Goal: Task Accomplishment & Management: Complete application form

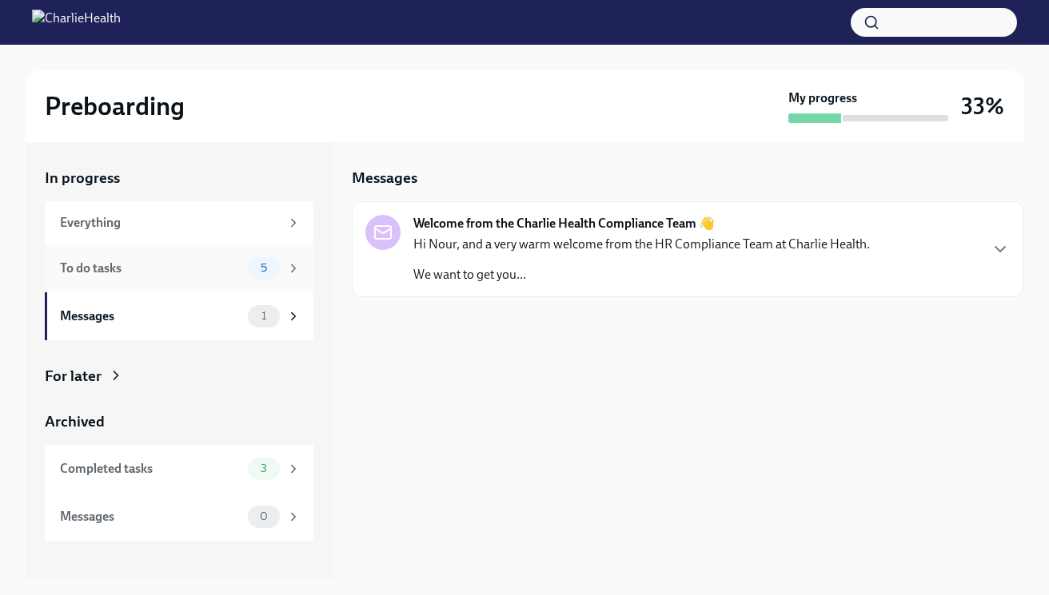
click at [215, 267] on div "To do tasks" at bounding box center [150, 269] width 181 height 18
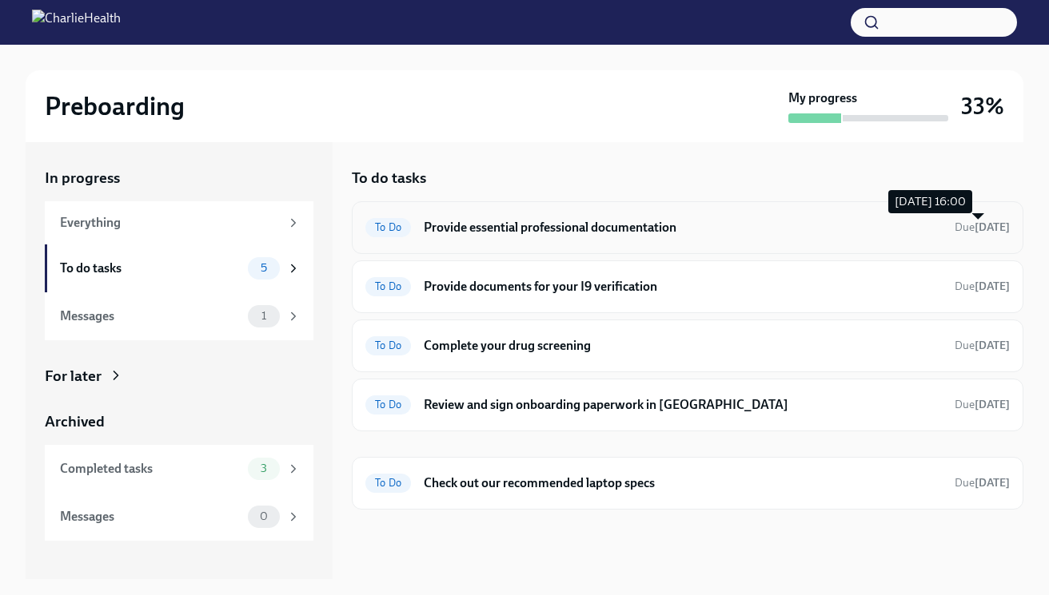
click at [982, 222] on strong "[DATE]" at bounding box center [991, 228] width 35 height 14
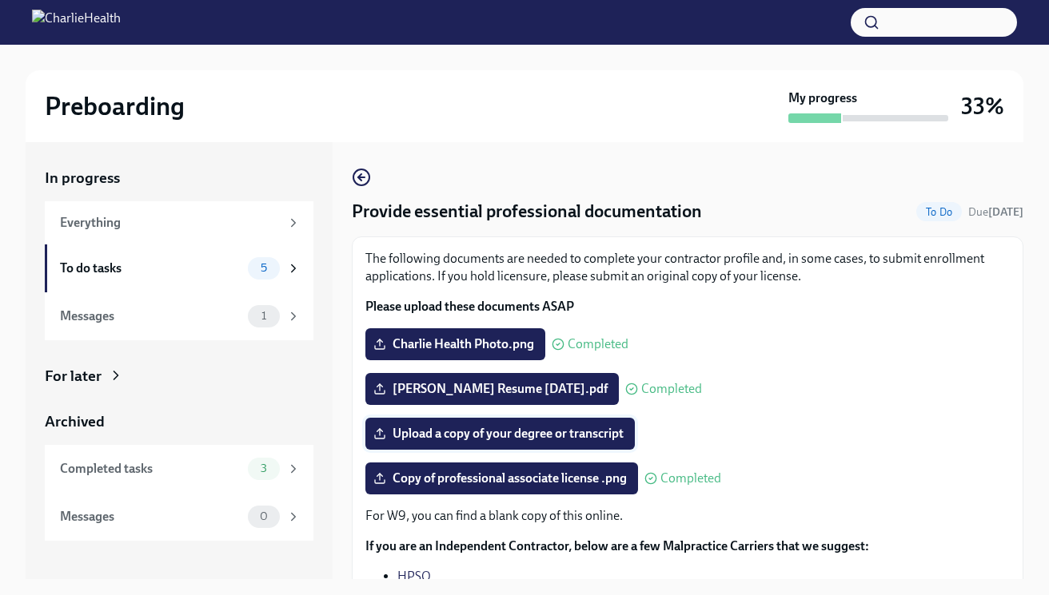
click at [499, 424] on label "Upload a copy of your degree or transcript" at bounding box center [499, 434] width 269 height 32
click at [0, 0] on input "Upload a copy of your degree or transcript" at bounding box center [0, 0] width 0 height 0
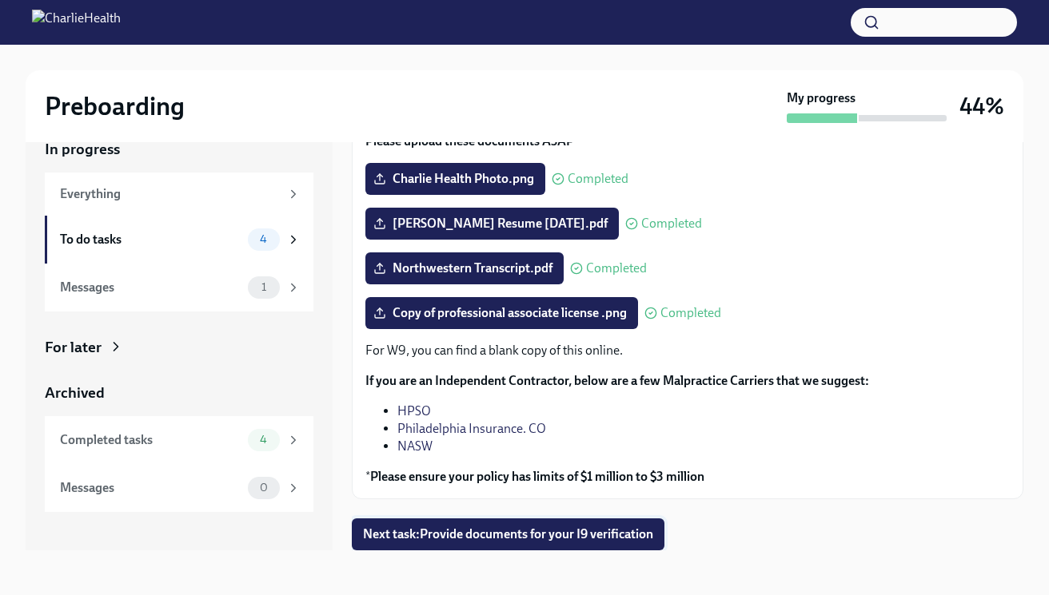
scroll to position [29, 0]
click at [556, 537] on span "Next task : Provide documents for your I9 verification" at bounding box center [508, 535] width 290 height 16
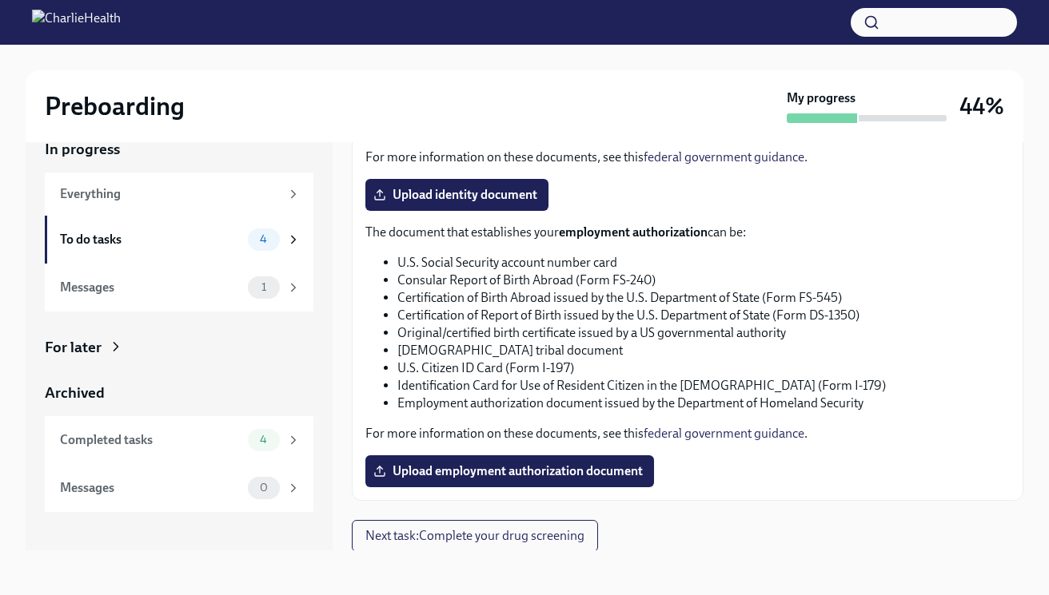
scroll to position [29, 0]
drag, startPoint x: 481, startPoint y: 294, endPoint x: 492, endPoint y: 309, distance: 18.2
click at [479, 289] on li "Certification of Birth Abroad issued by the U.S. Department of State (Form FS-5…" at bounding box center [703, 298] width 612 height 18
click at [767, 236] on p "The document that establishes your employment authorization can be:" at bounding box center [687, 233] width 644 height 18
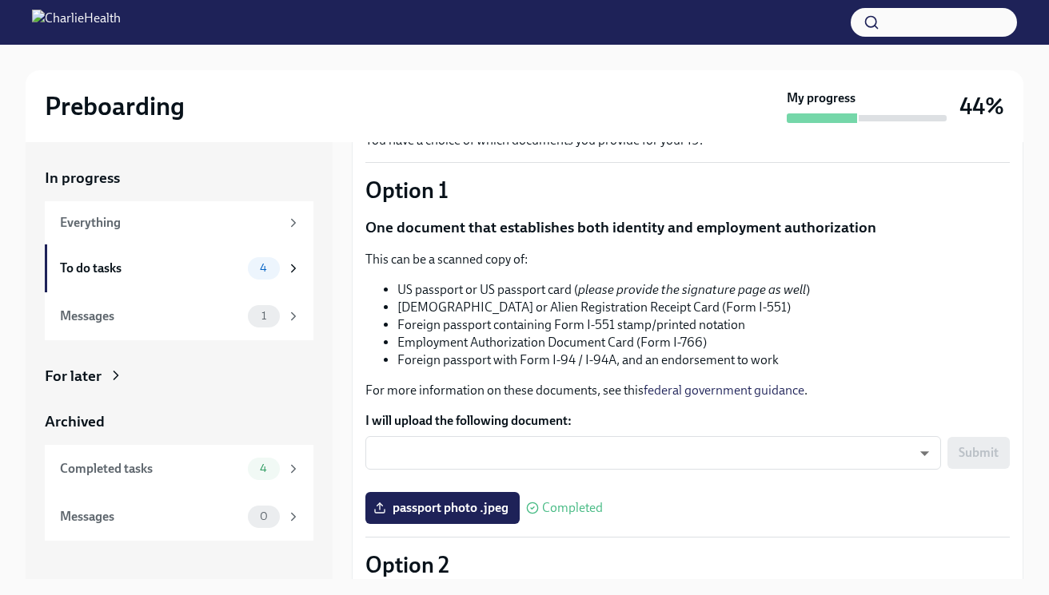
scroll to position [129, 0]
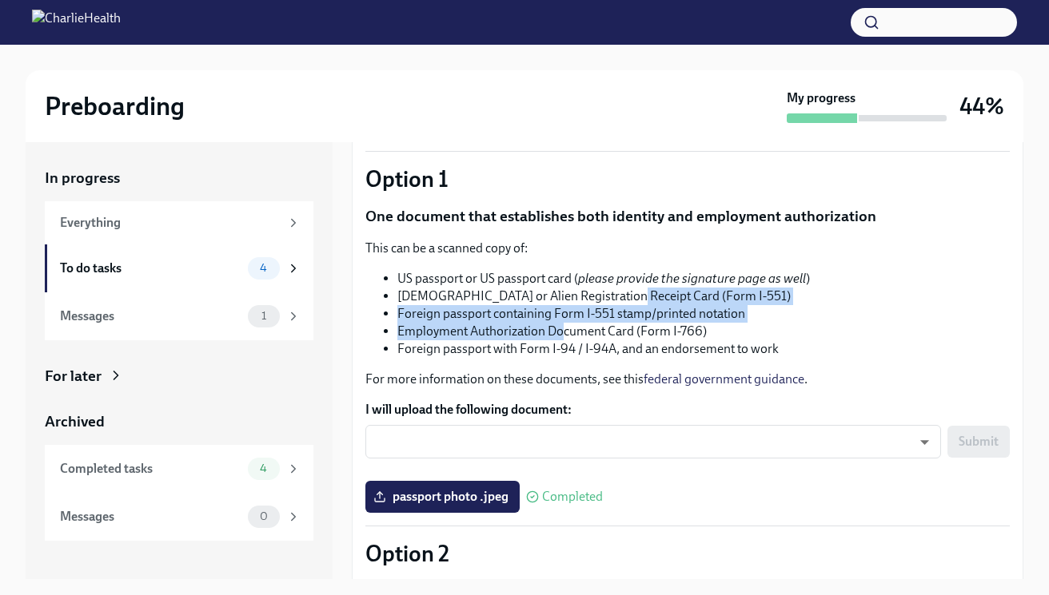
drag, startPoint x: 623, startPoint y: 303, endPoint x: 546, endPoint y: 325, distance: 79.7
click at [546, 325] on ul "US passport or US passport card ( please provide the signature page as well ) […" at bounding box center [687, 314] width 644 height 88
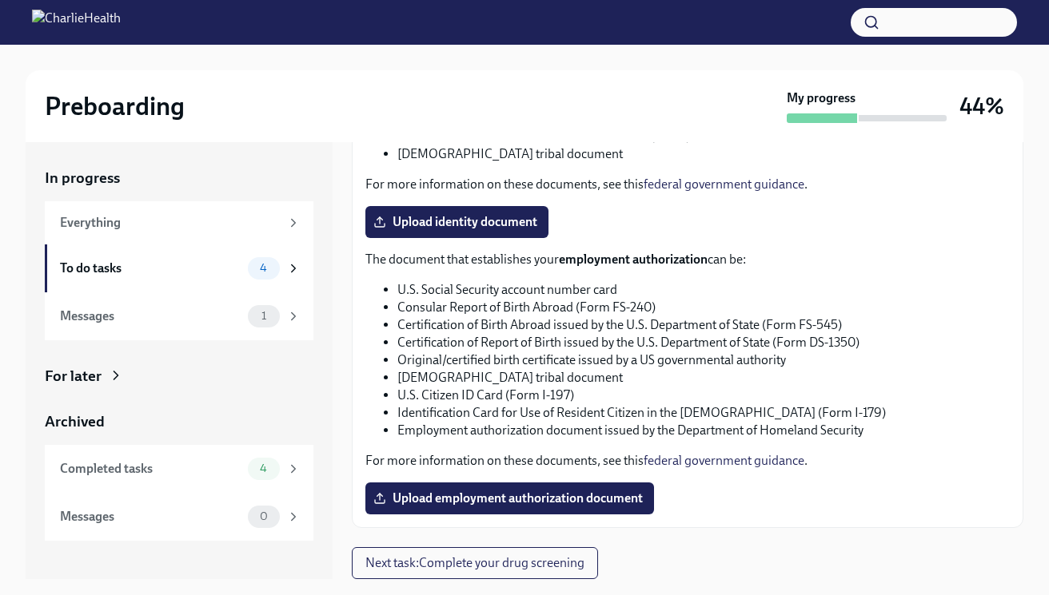
scroll to position [771, 0]
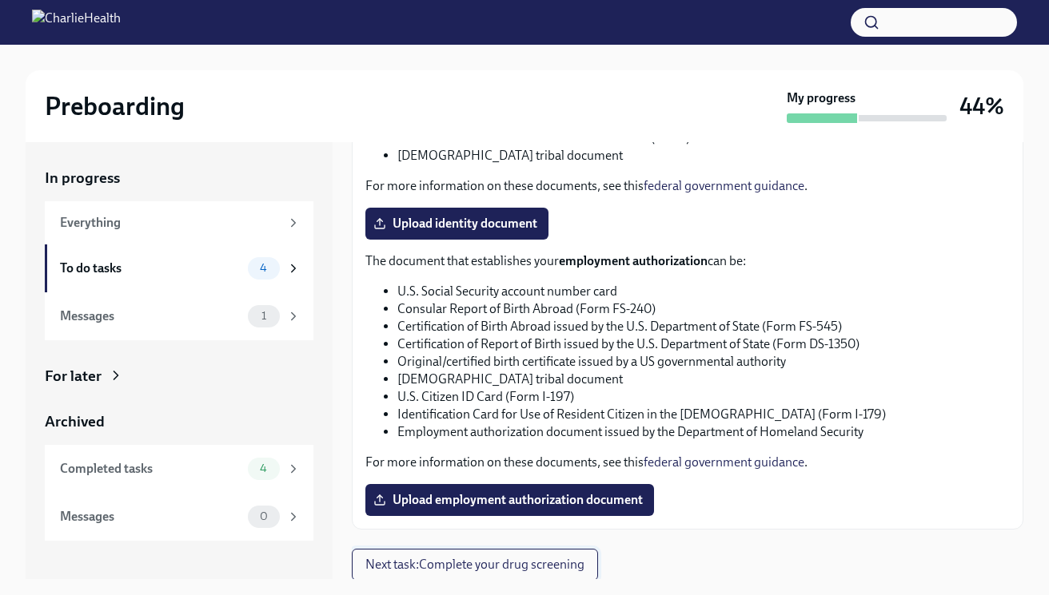
click at [508, 560] on span "Next task : Complete your drug screening" at bounding box center [474, 565] width 219 height 16
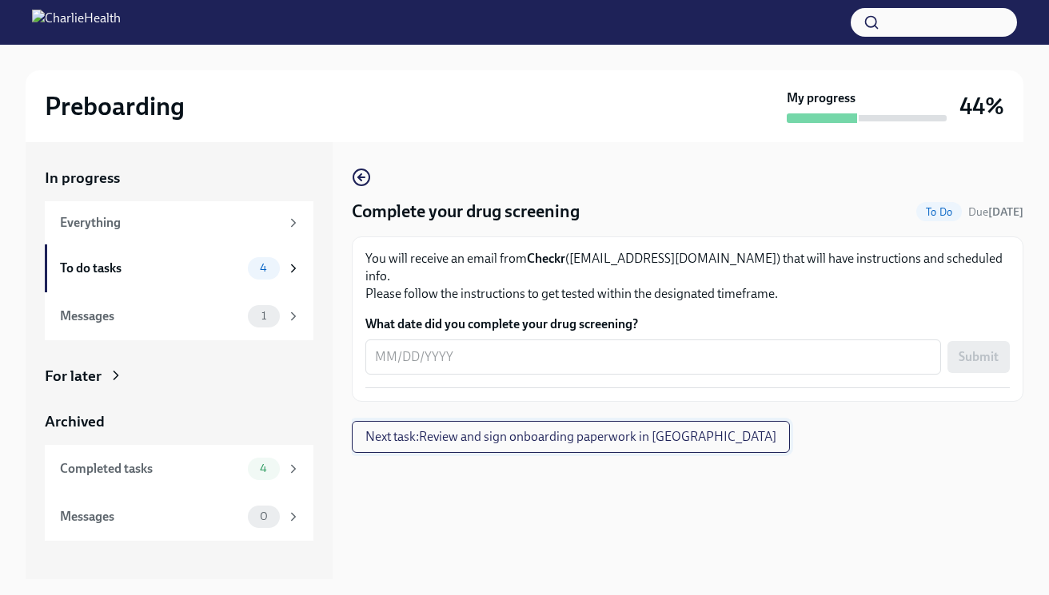
click at [475, 429] on span "Next task : Review and sign onboarding paperwork in [GEOGRAPHIC_DATA]" at bounding box center [570, 437] width 411 height 16
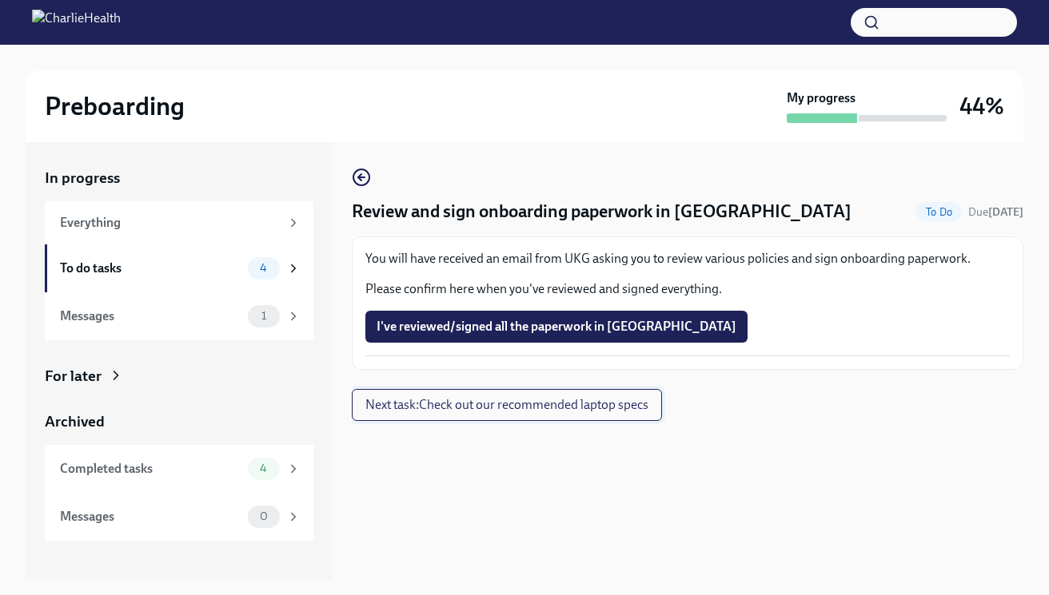
click at [490, 409] on span "Next task : Check out our recommended laptop specs" at bounding box center [506, 405] width 283 height 16
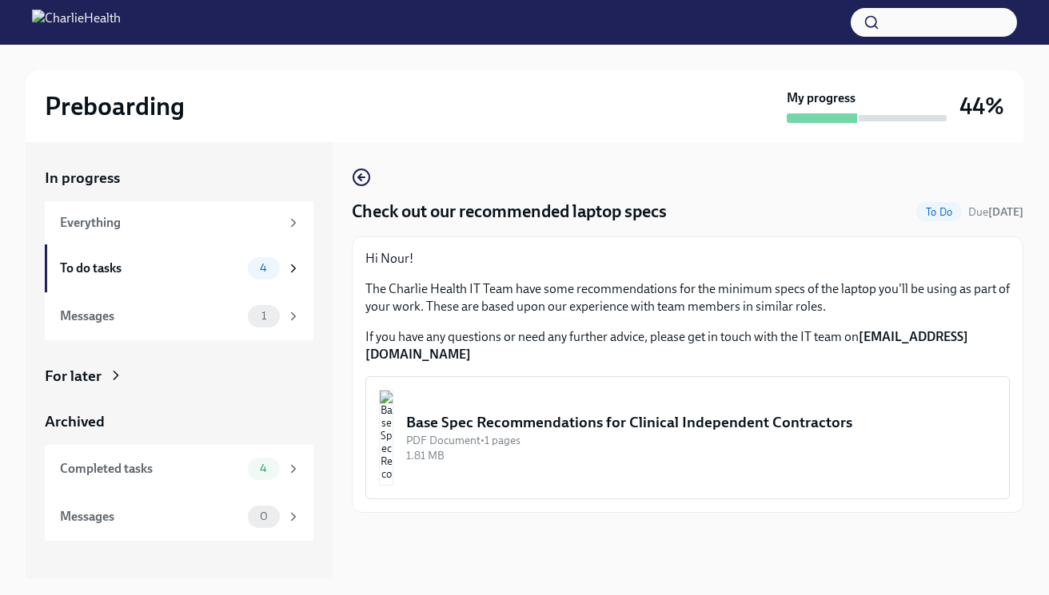
click at [536, 414] on div "Base Spec Recommendations for Clinical Independent Contractors" at bounding box center [701, 422] width 590 height 21
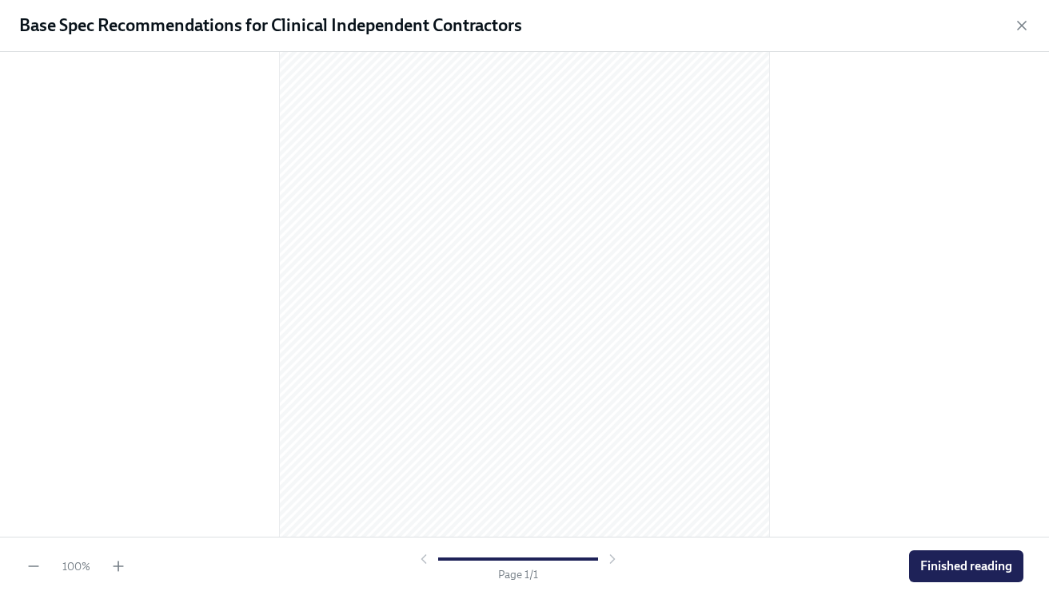
scroll to position [169, 0]
click at [972, 561] on span "Finished reading" at bounding box center [966, 567] width 92 height 16
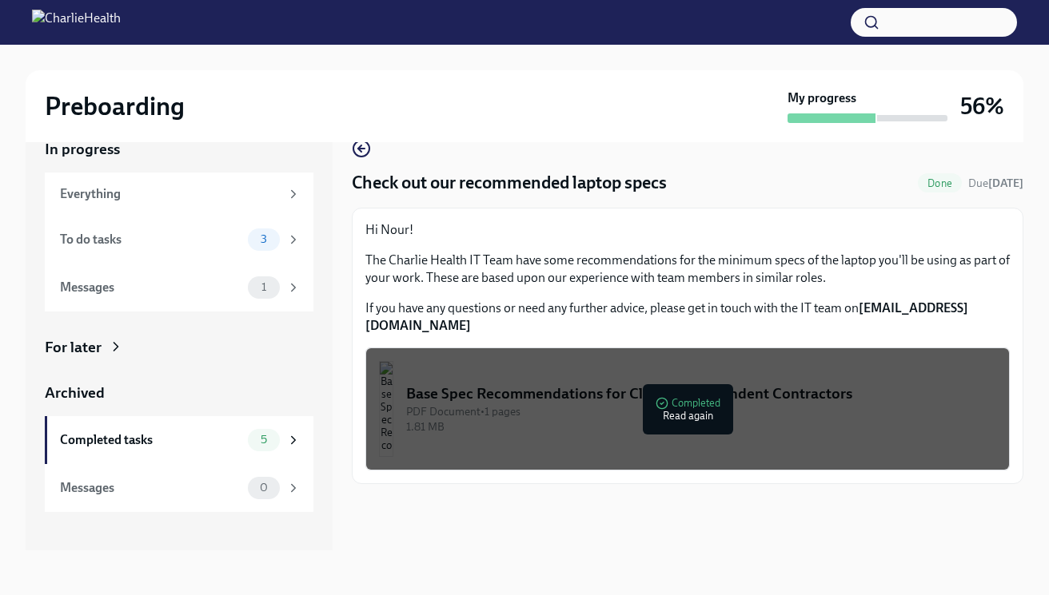
scroll to position [29, 0]
click at [231, 244] on div "To do tasks" at bounding box center [150, 240] width 181 height 18
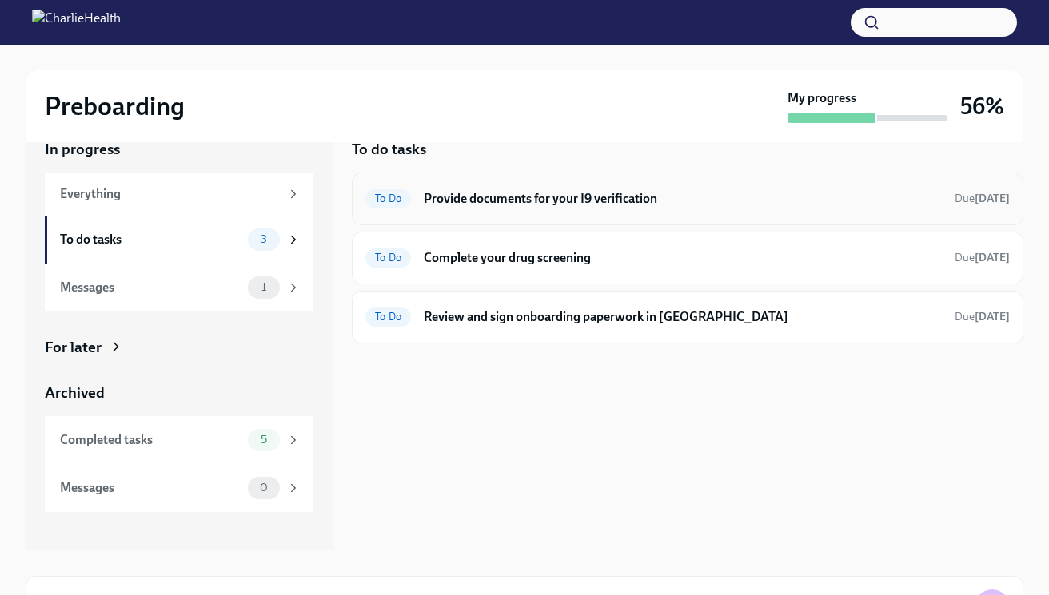
click at [677, 202] on h6 "Provide documents for your I9 verification" at bounding box center [683, 199] width 518 height 18
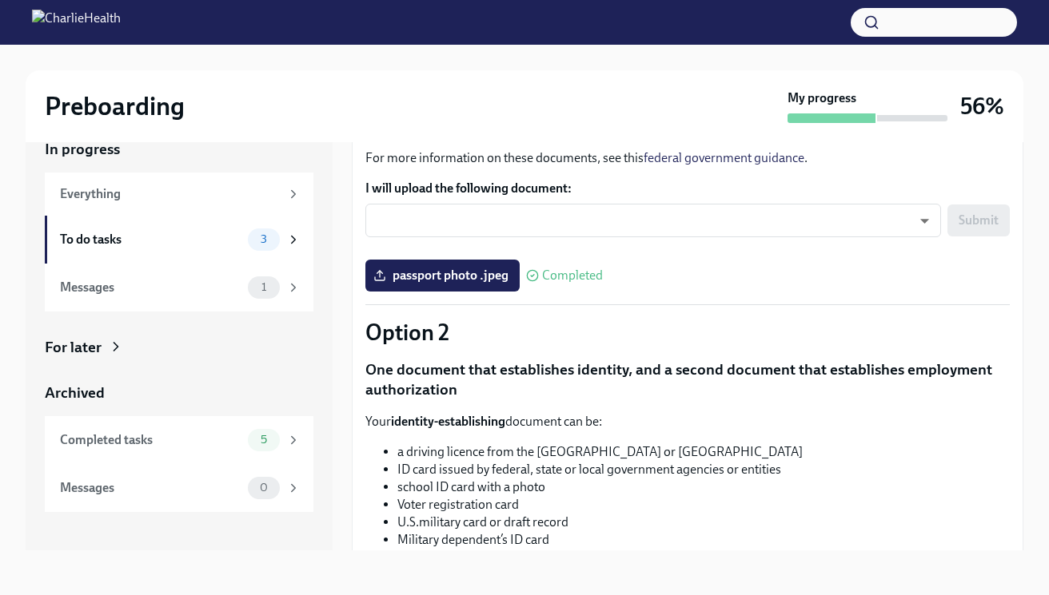
scroll to position [317, 0]
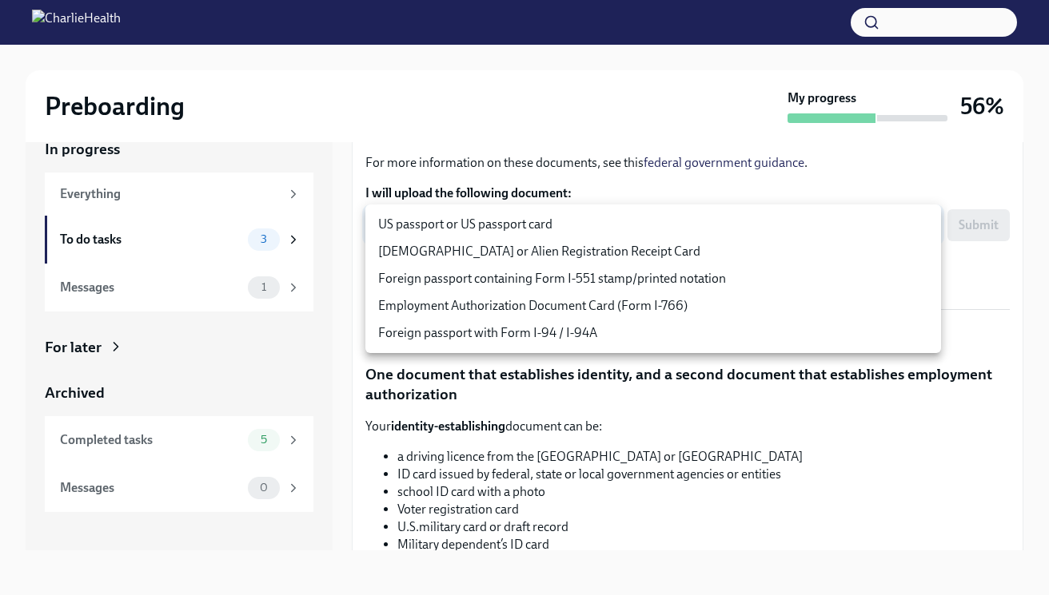
click at [911, 235] on body "Preboarding My progress 56% In progress Everything To do tasks 3 Messages 1 For…" at bounding box center [524, 283] width 1049 height 624
click at [683, 224] on li "US passport or US passport card" at bounding box center [653, 224] width 576 height 27
type input "KnYOjnC8x"
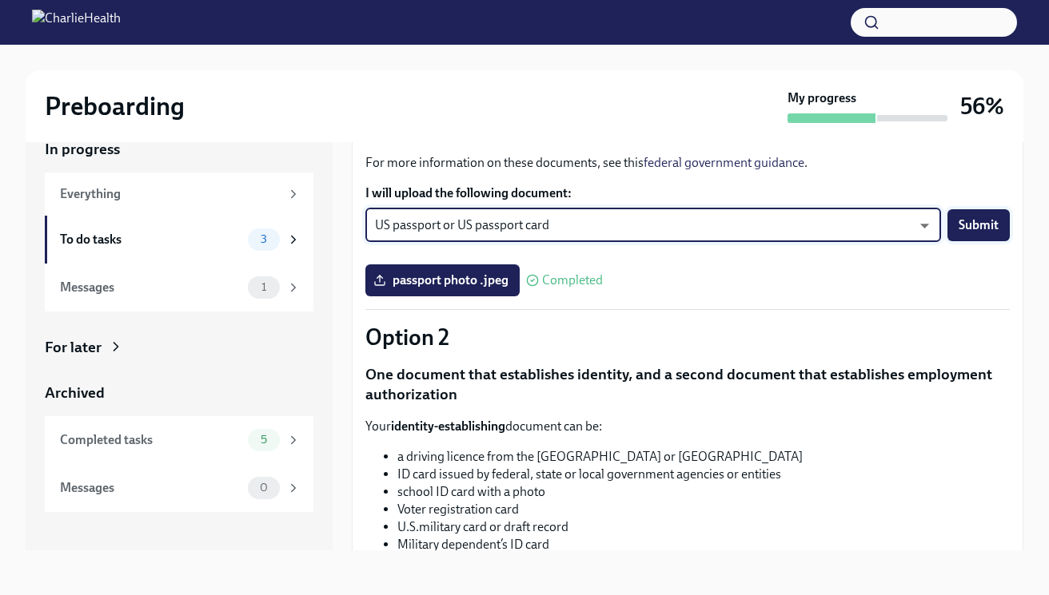
click at [972, 222] on span "Submit" at bounding box center [978, 225] width 40 height 16
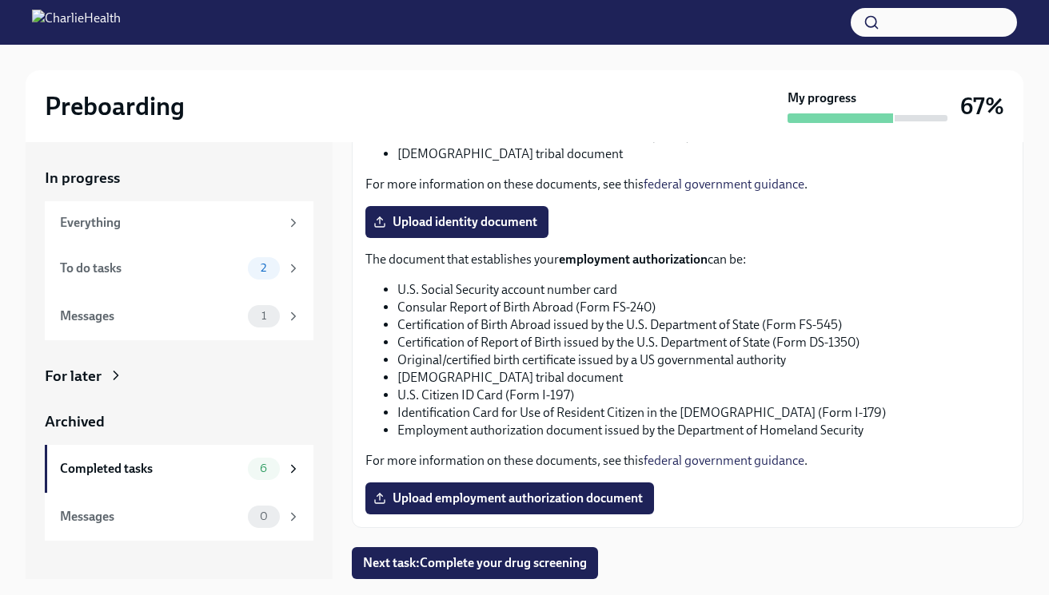
scroll to position [771, 0]
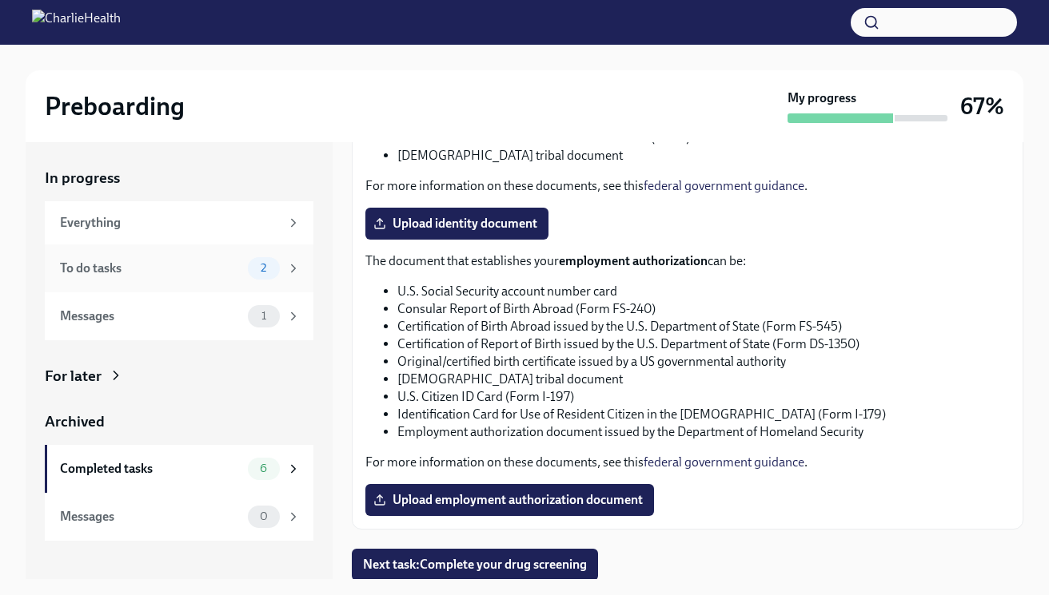
click at [218, 274] on div "To do tasks" at bounding box center [150, 269] width 181 height 18
